Goal: Task Accomplishment & Management: Use online tool/utility

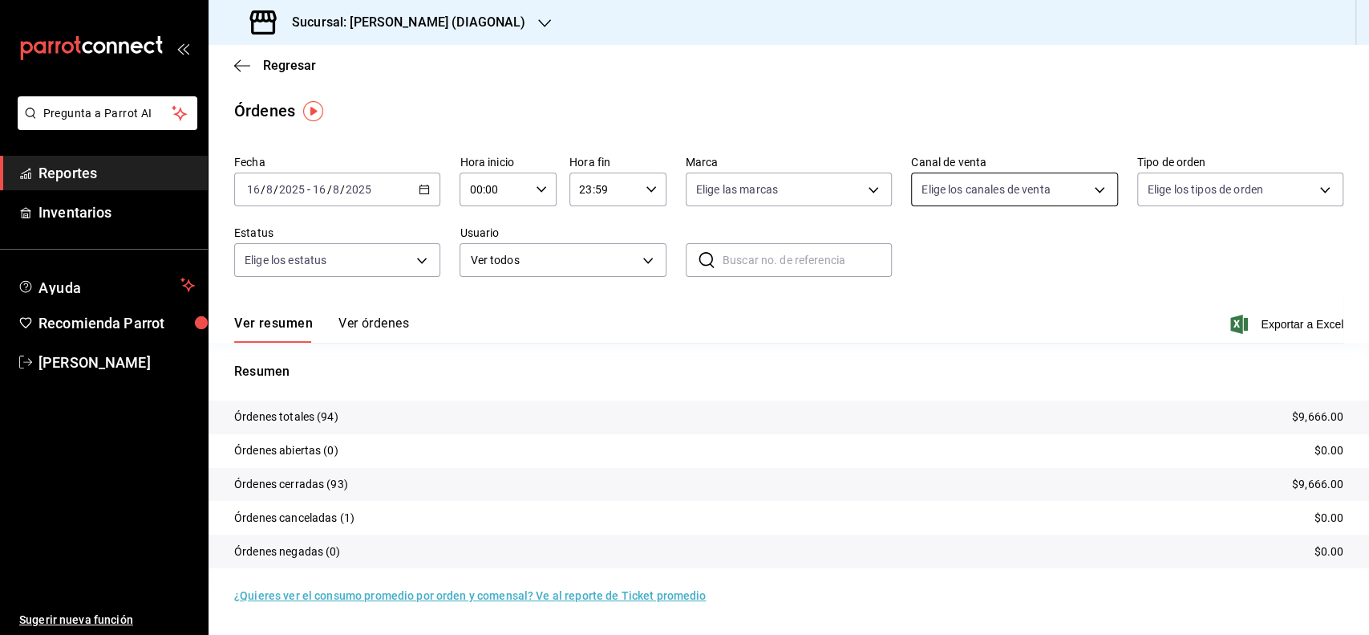
click at [998, 189] on body "Pregunta a Parrot AI Reportes Inventarios Ayuda Recomienda Parrot [PERSON_NAME]…" at bounding box center [684, 317] width 1369 height 635
click at [871, 325] on div at bounding box center [684, 317] width 1369 height 635
click at [306, 58] on span "Regresar" at bounding box center [289, 65] width 53 height 15
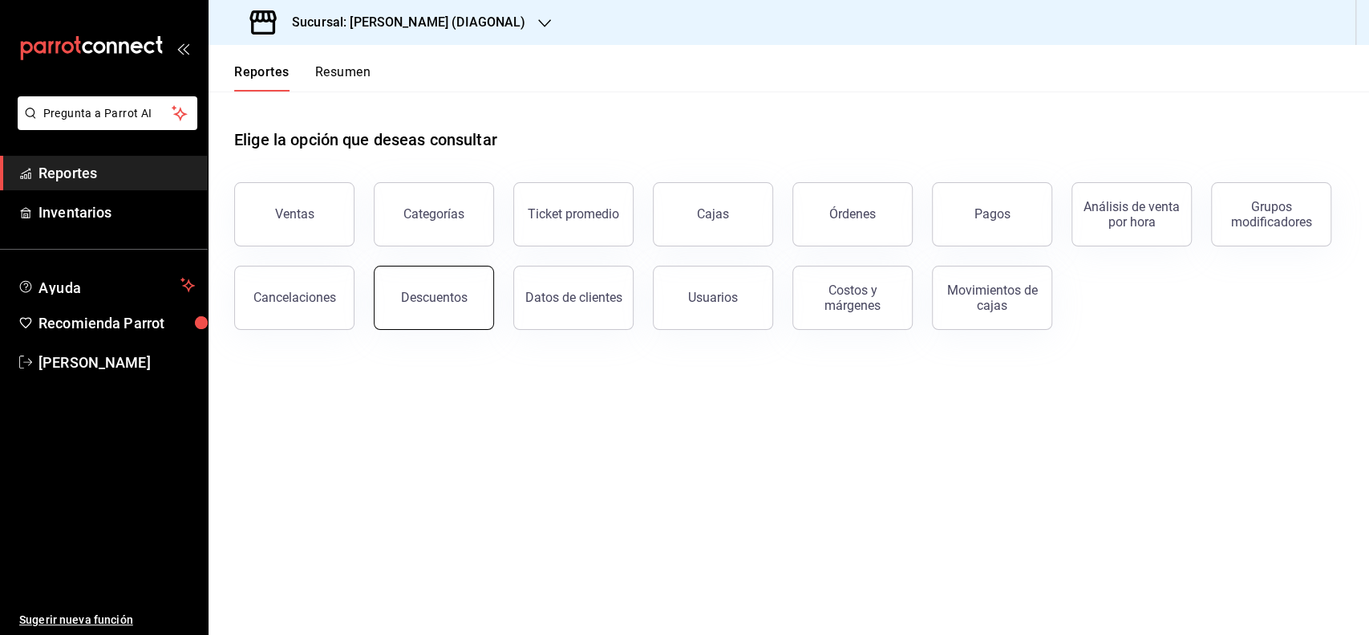
click at [443, 282] on button "Descuentos" at bounding box center [434, 298] width 120 height 64
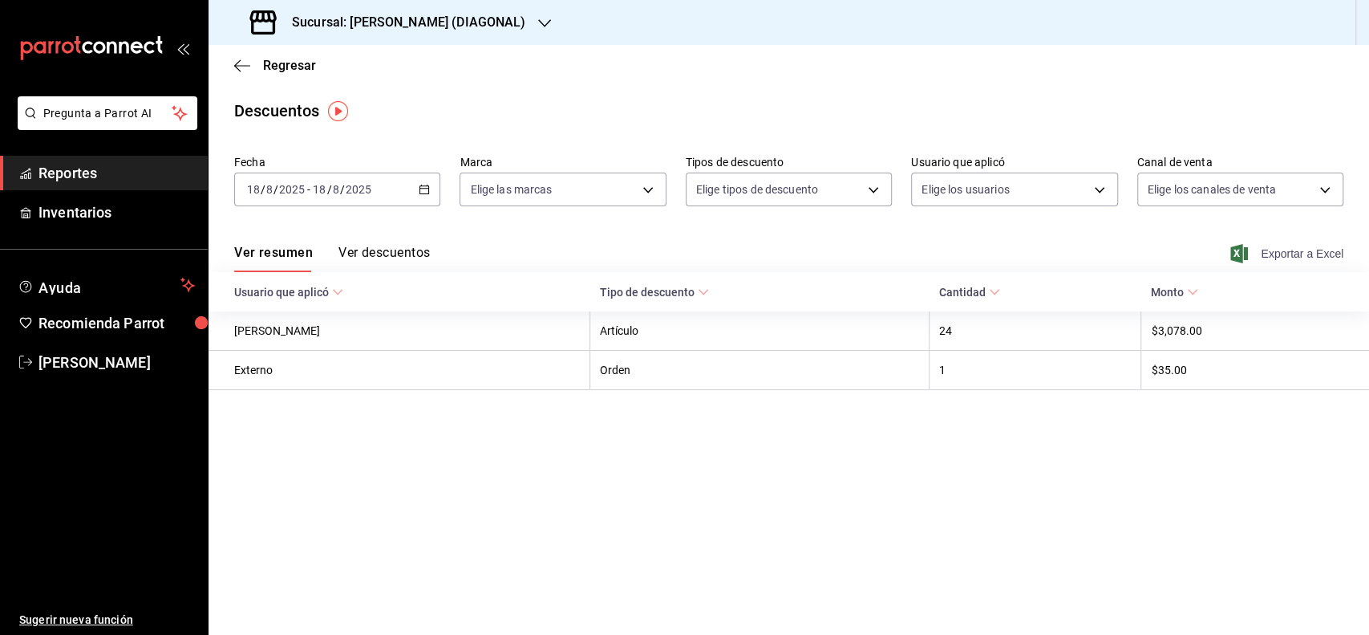
click at [1316, 247] on span "Exportar a Excel" at bounding box center [1289, 253] width 110 height 19
click at [268, 69] on span "Regresar" at bounding box center [289, 65] width 53 height 15
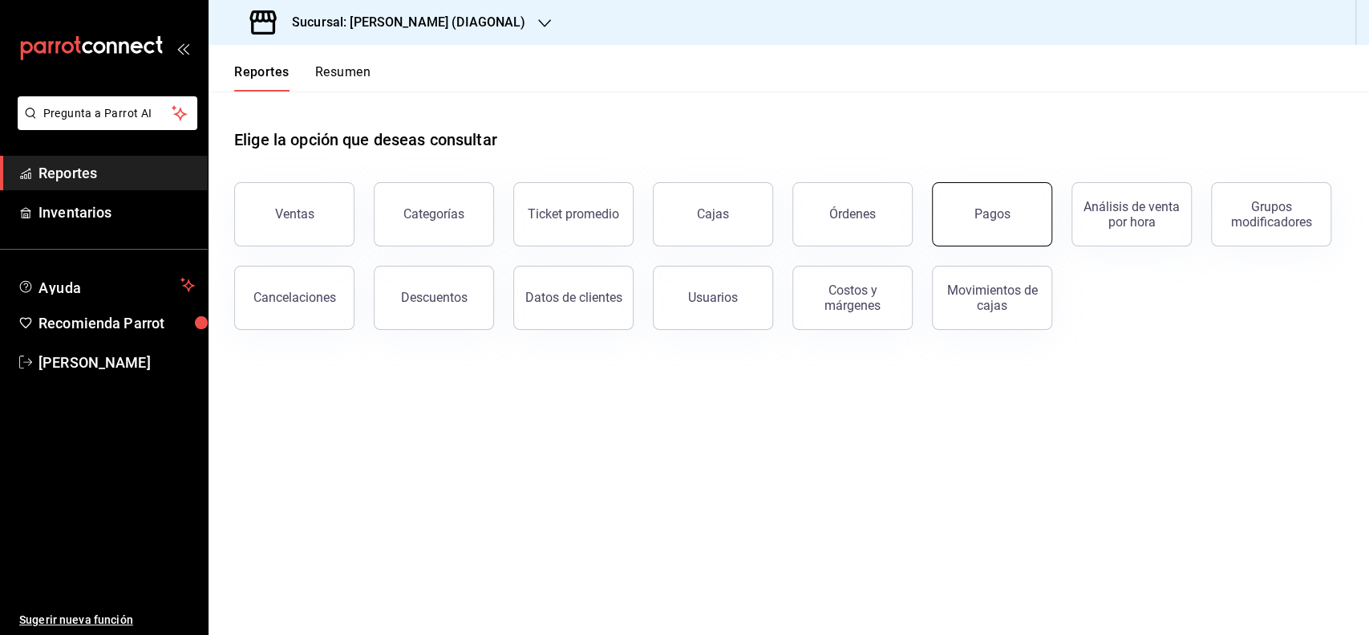
click at [957, 217] on button "Pagos" at bounding box center [992, 214] width 120 height 64
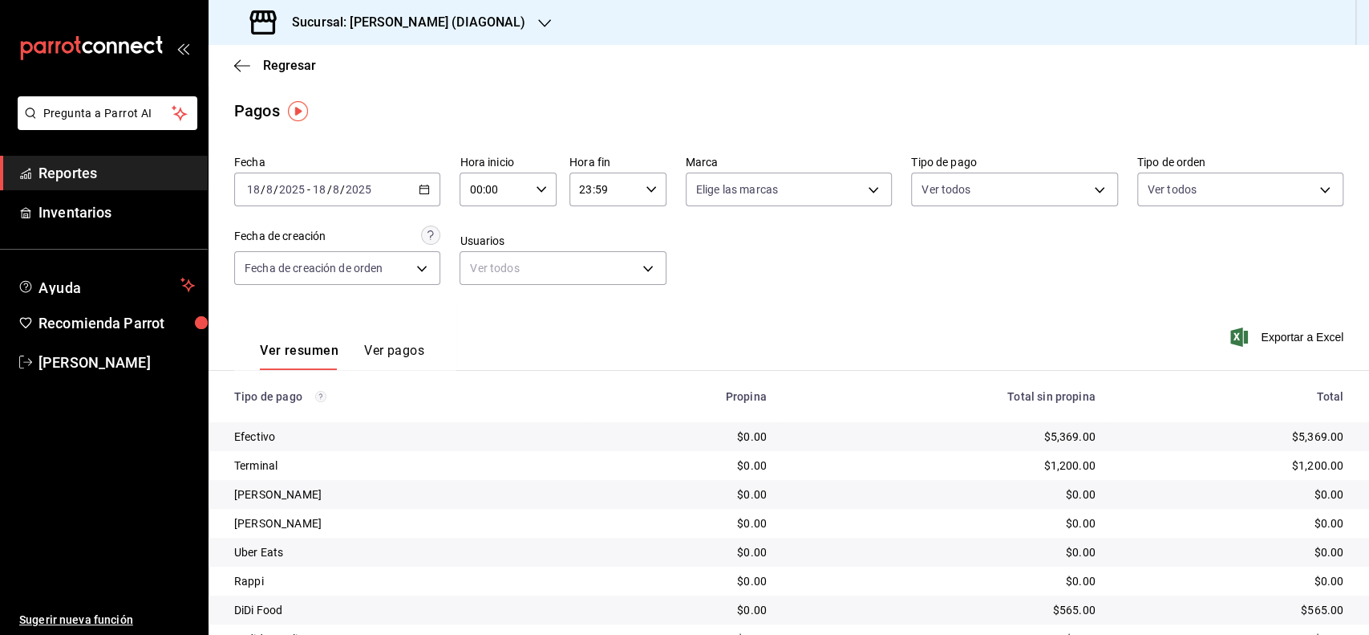
click at [287, 48] on div "Regresar" at bounding box center [789, 65] width 1161 height 41
click at [285, 61] on span "Regresar" at bounding box center [289, 65] width 53 height 15
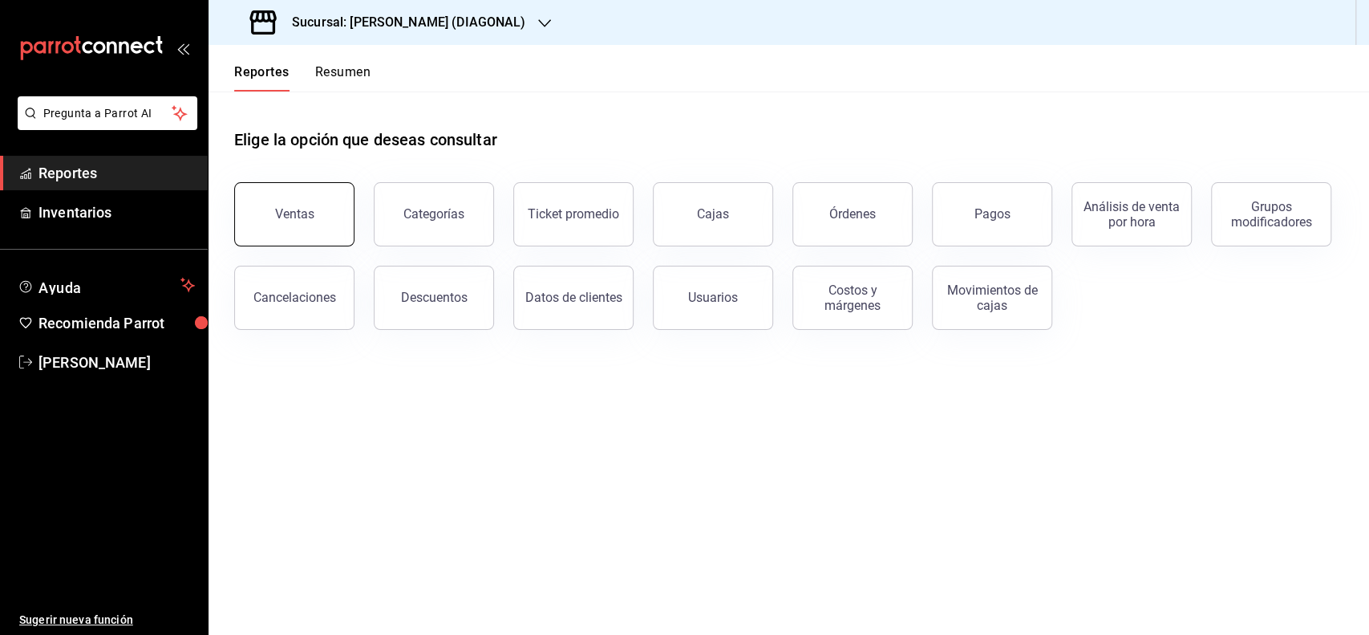
click at [319, 232] on button "Ventas" at bounding box center [294, 214] width 120 height 64
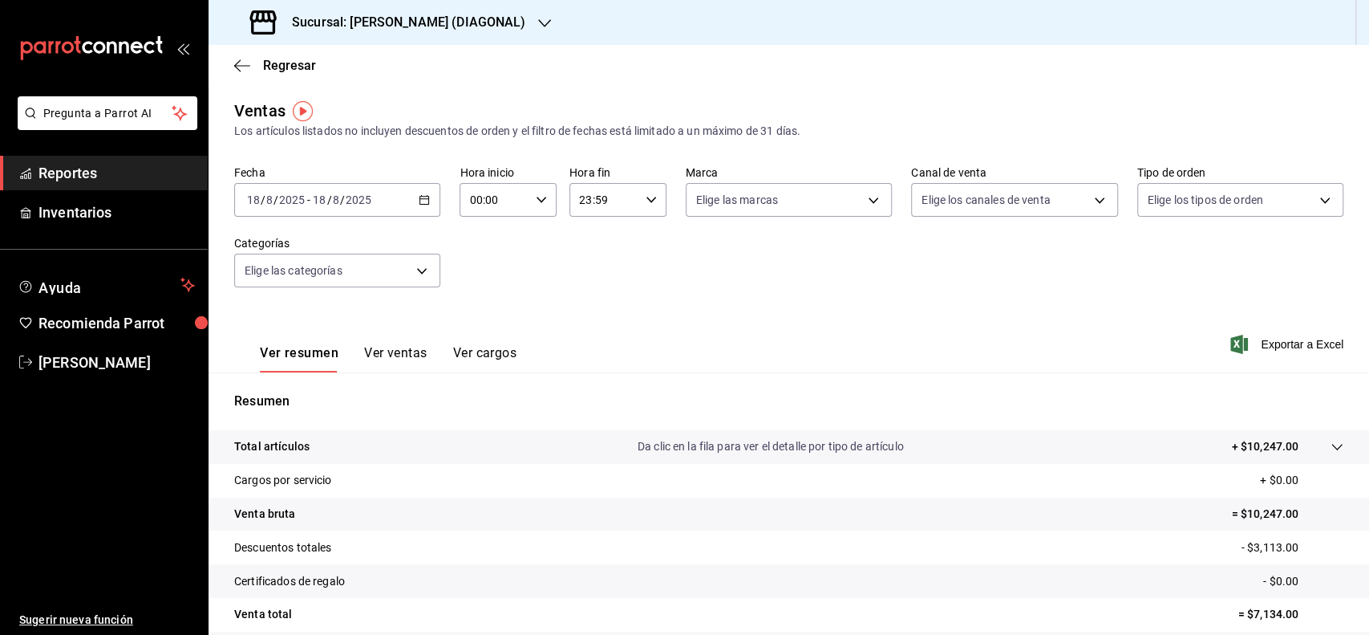
click at [1258, 343] on span "Exportar a Excel" at bounding box center [1289, 344] width 110 height 19
